Goal: Find specific page/section: Find specific page/section

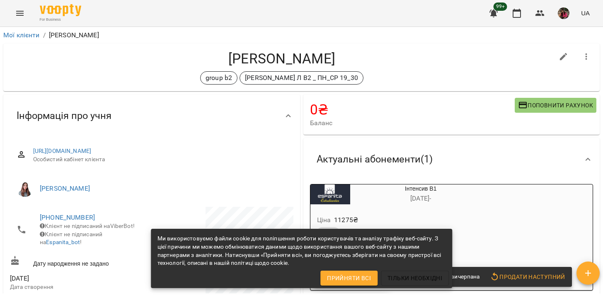
click at [560, 60] on icon "button" at bounding box center [564, 57] width 10 height 10
select select "**"
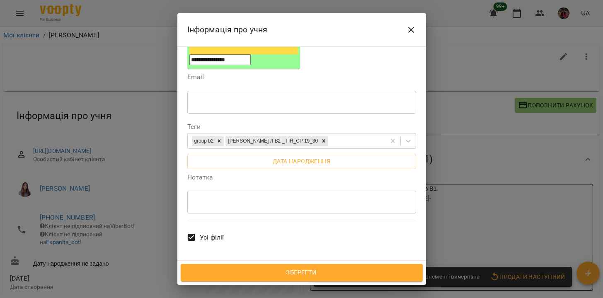
scroll to position [170, 0]
click at [351, 190] on div "* ​" at bounding box center [301, 201] width 229 height 23
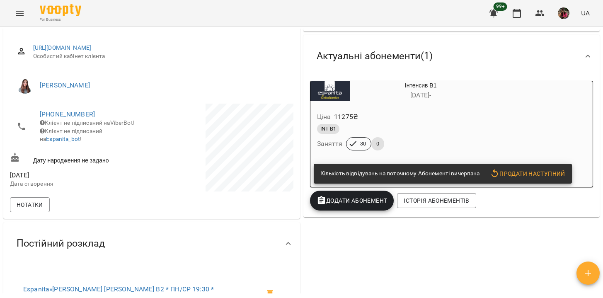
scroll to position [104, 0]
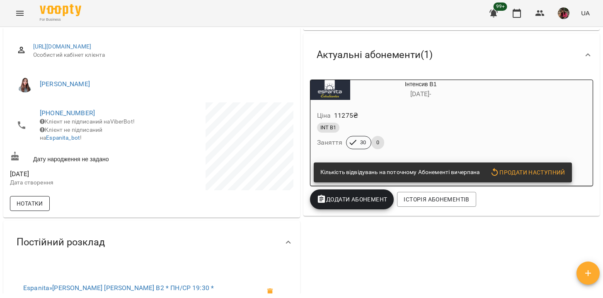
click at [28, 200] on button "Нотатки" at bounding box center [30, 203] width 40 height 15
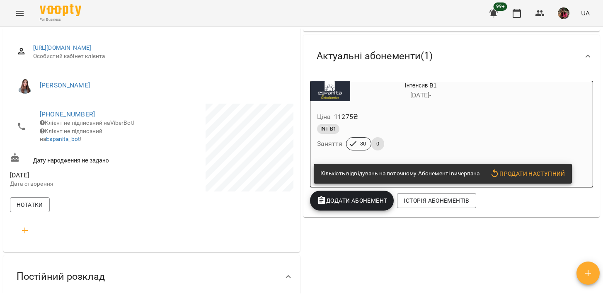
scroll to position [0, 0]
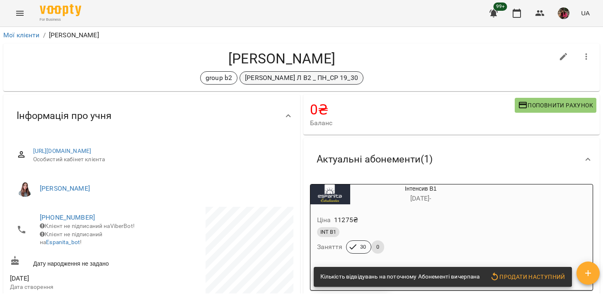
click at [290, 76] on p "[PERSON_NAME] Л В2 _ ПН_СР 19_30" at bounding box center [301, 78] width 113 height 10
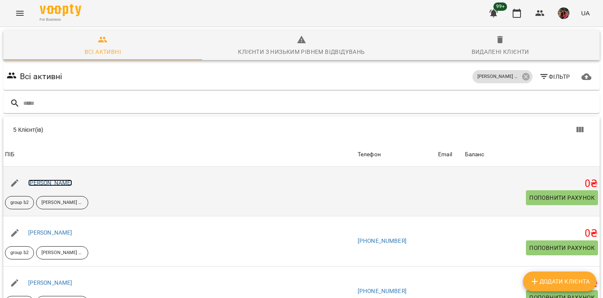
click at [73, 184] on link "[PERSON_NAME]" at bounding box center [50, 183] width 44 height 7
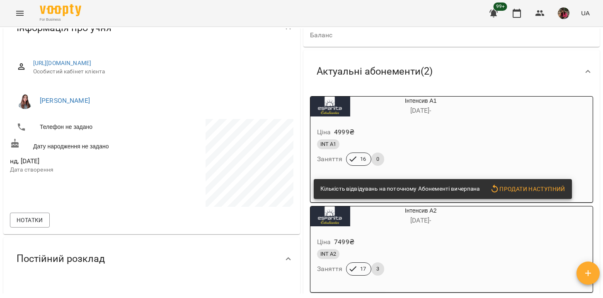
scroll to position [93, 0]
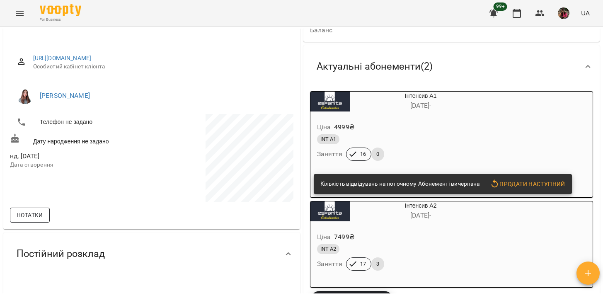
click at [27, 216] on span "Нотатки" at bounding box center [30, 215] width 27 height 10
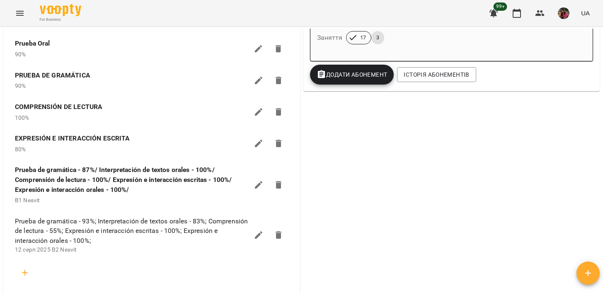
scroll to position [318, 0]
